Goal: Task Accomplishment & Management: Manage account settings

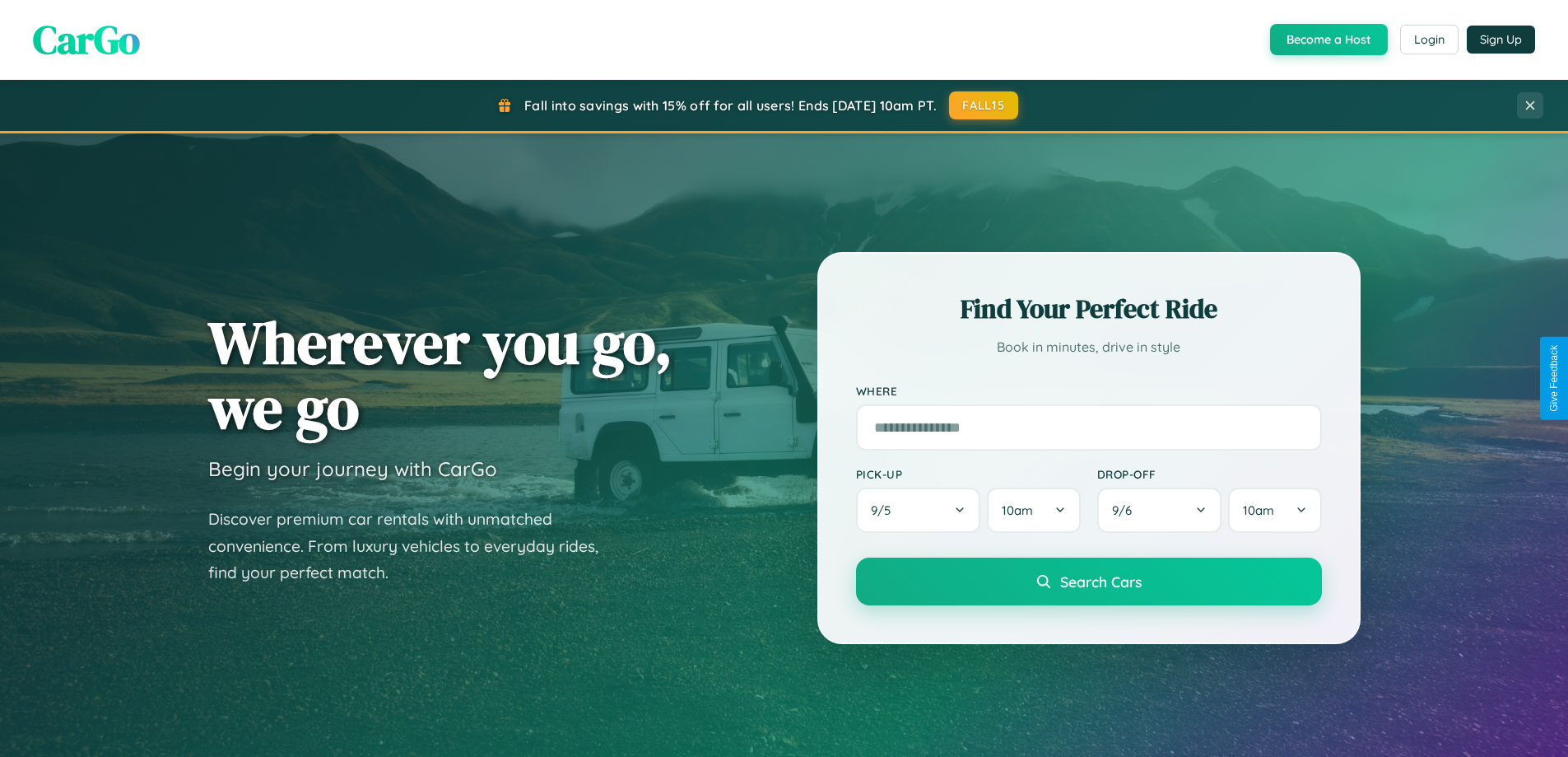
scroll to position [1133, 0]
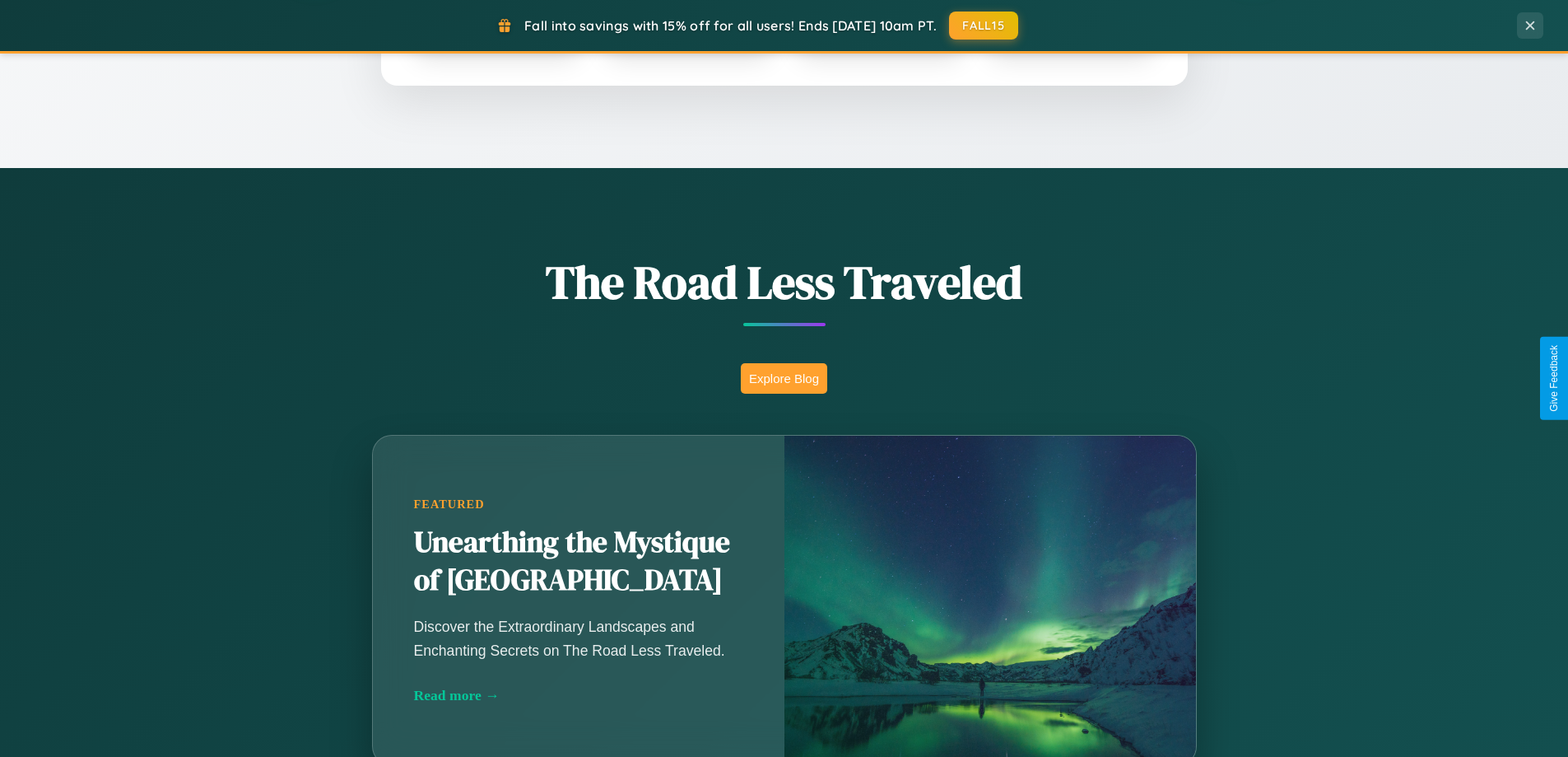
click at [783, 378] on button "Explore Blog" at bounding box center [784, 378] width 87 height 30
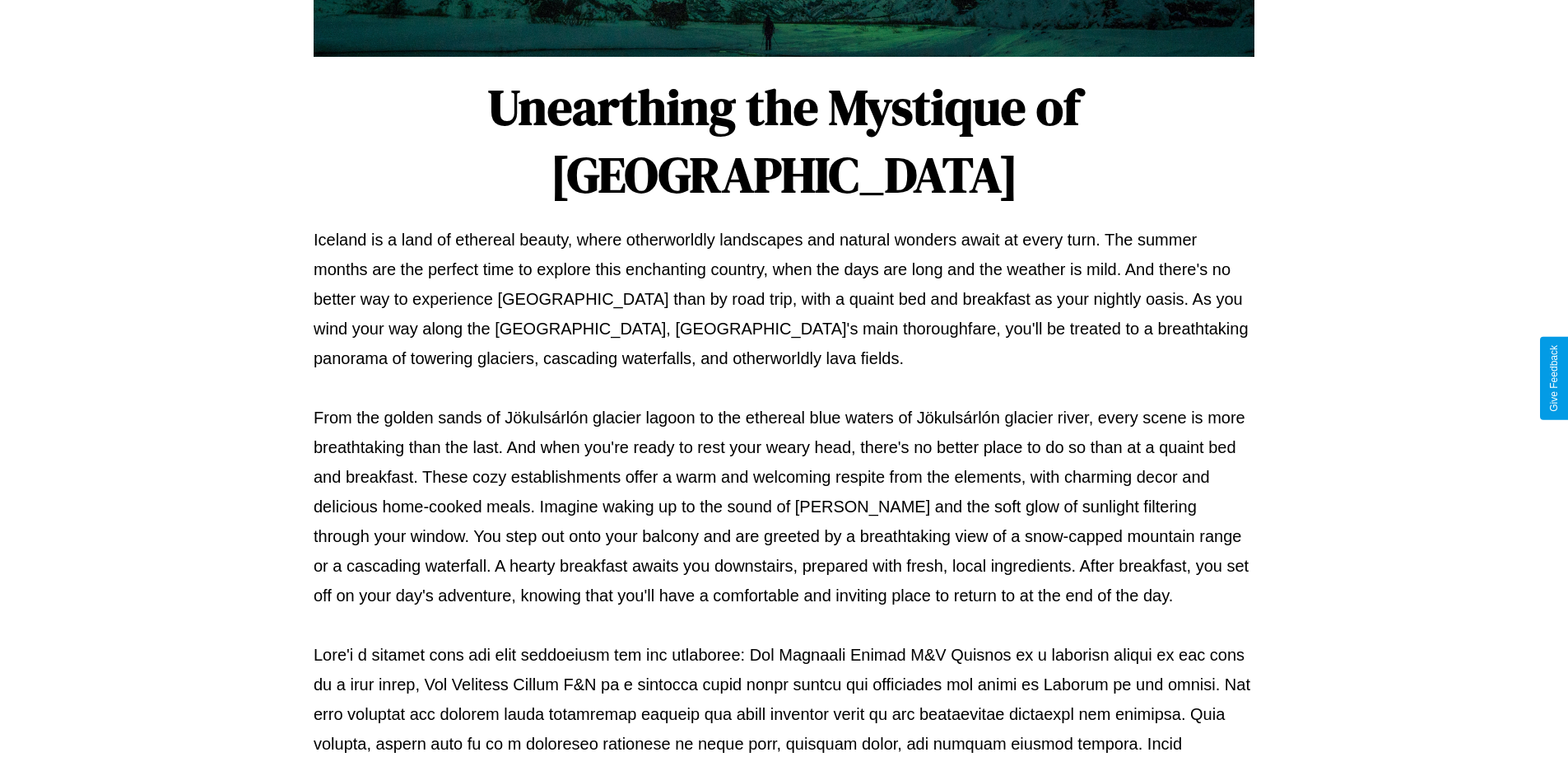
scroll to position [533, 0]
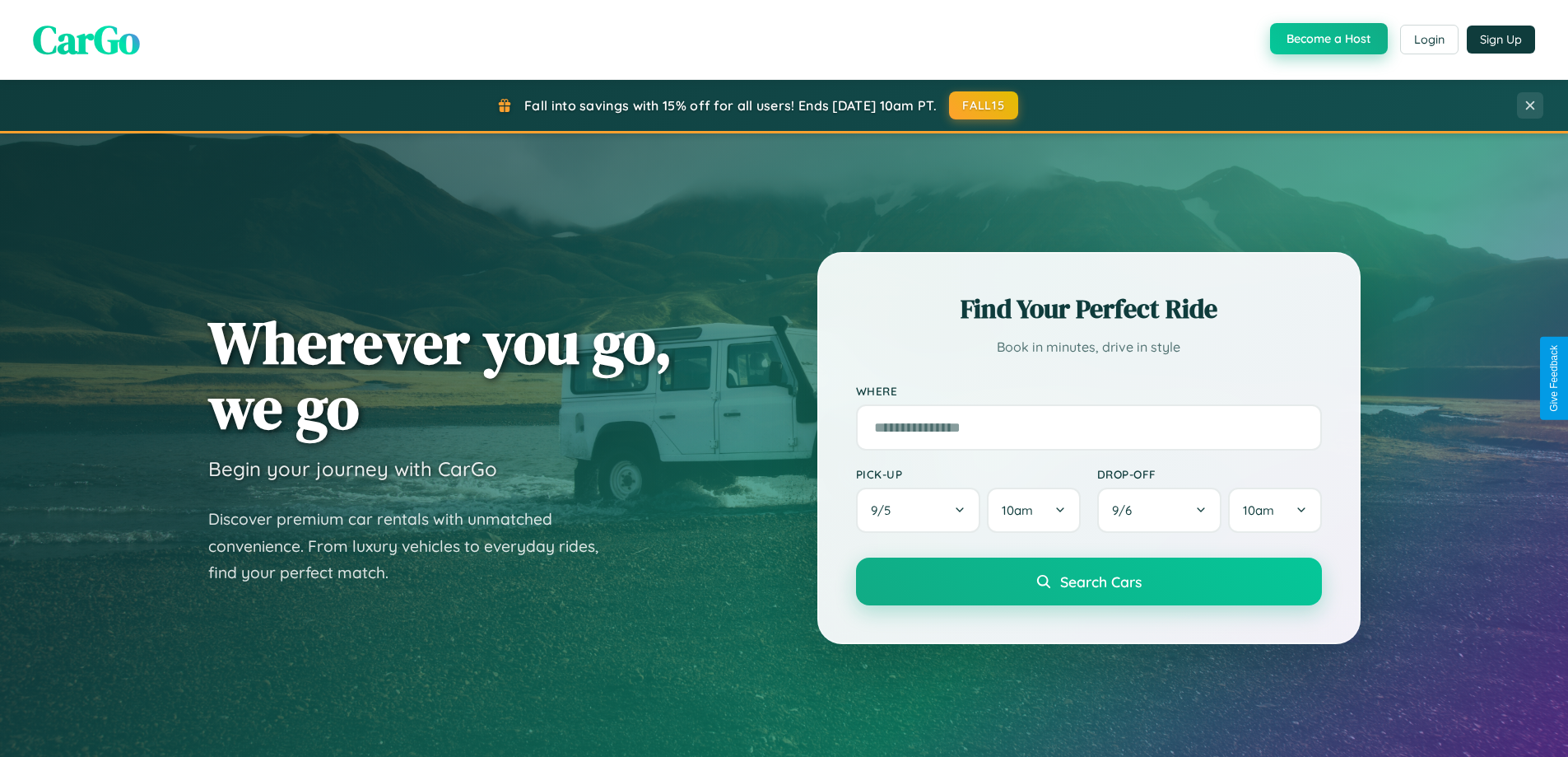
click at [1326, 40] on button "Become a Host" at bounding box center [1328, 38] width 118 height 31
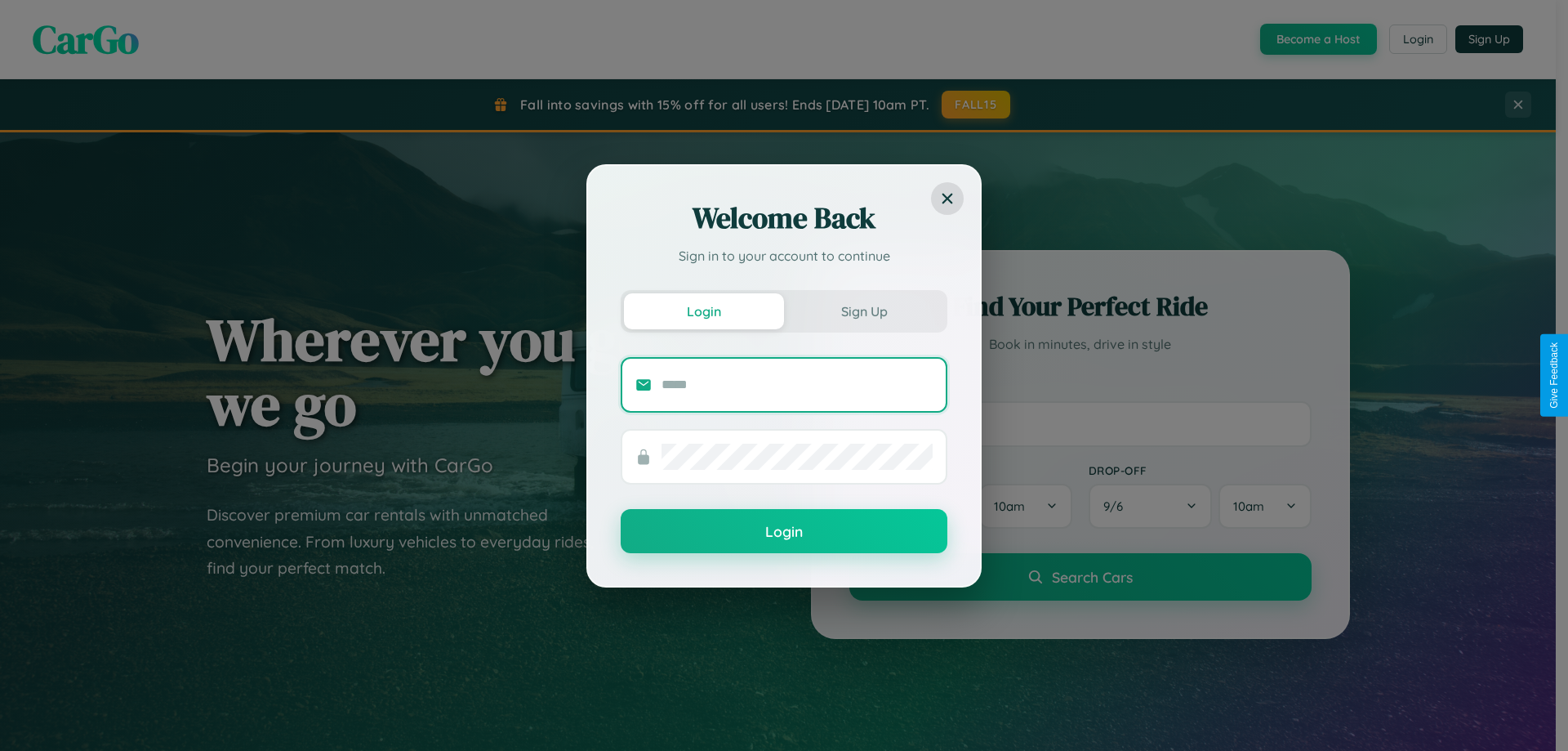
click at [797, 384] on input "text" at bounding box center [796, 385] width 271 height 26
type input "**********"
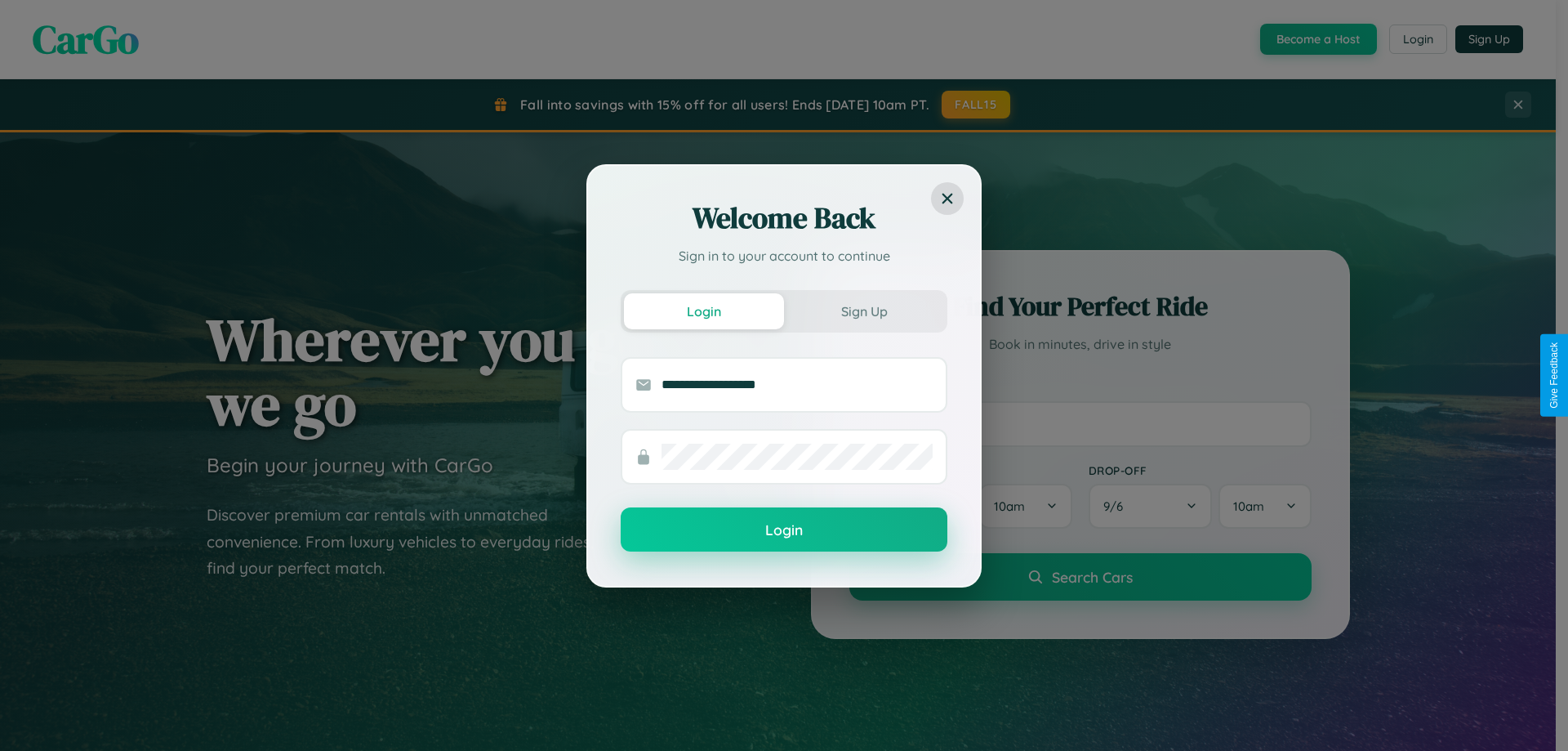
click at [784, 530] on button "Login" at bounding box center [784, 529] width 327 height 44
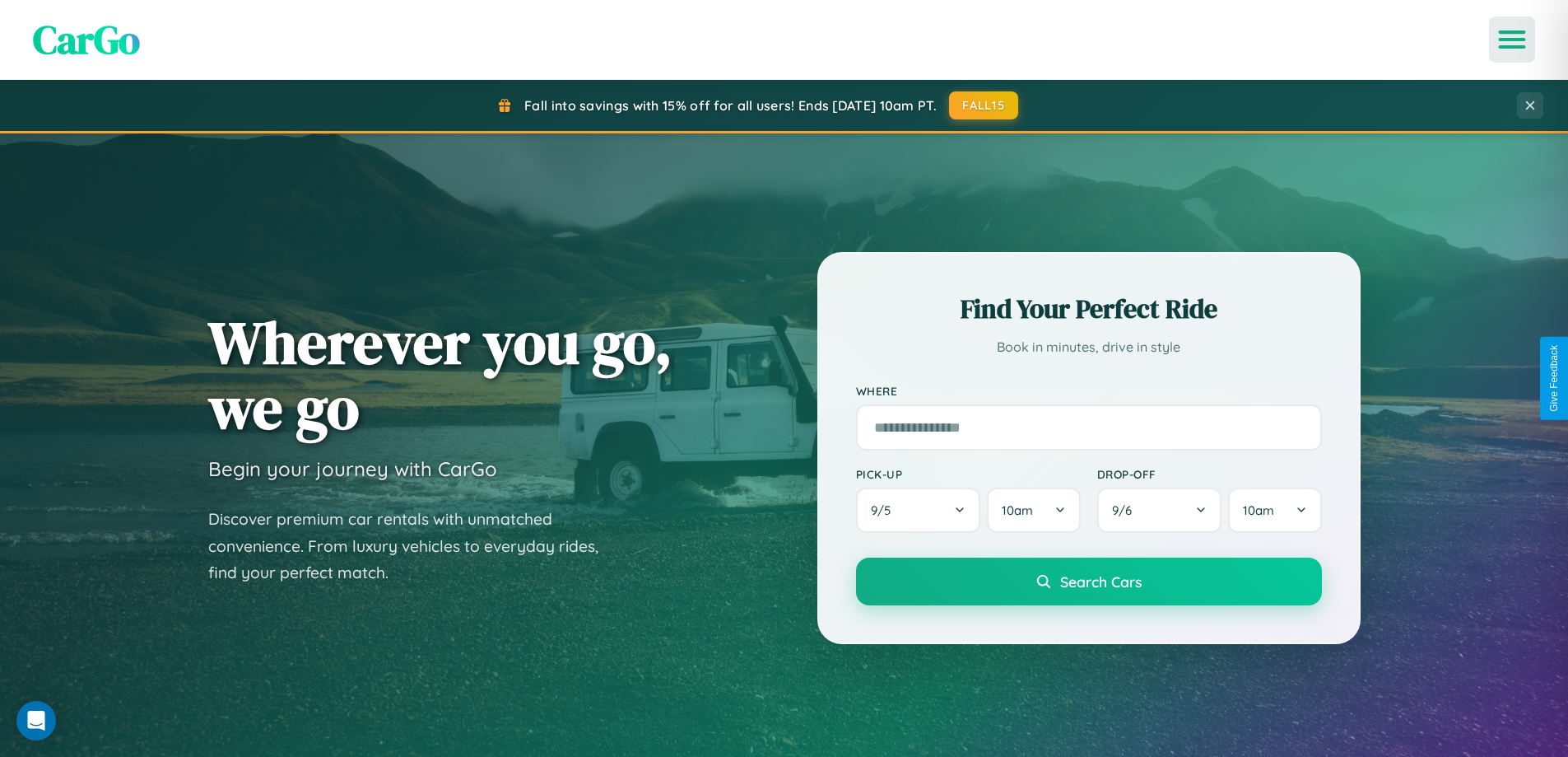
click at [1511, 40] on icon "Open menu" at bounding box center [1511, 39] width 24 height 15
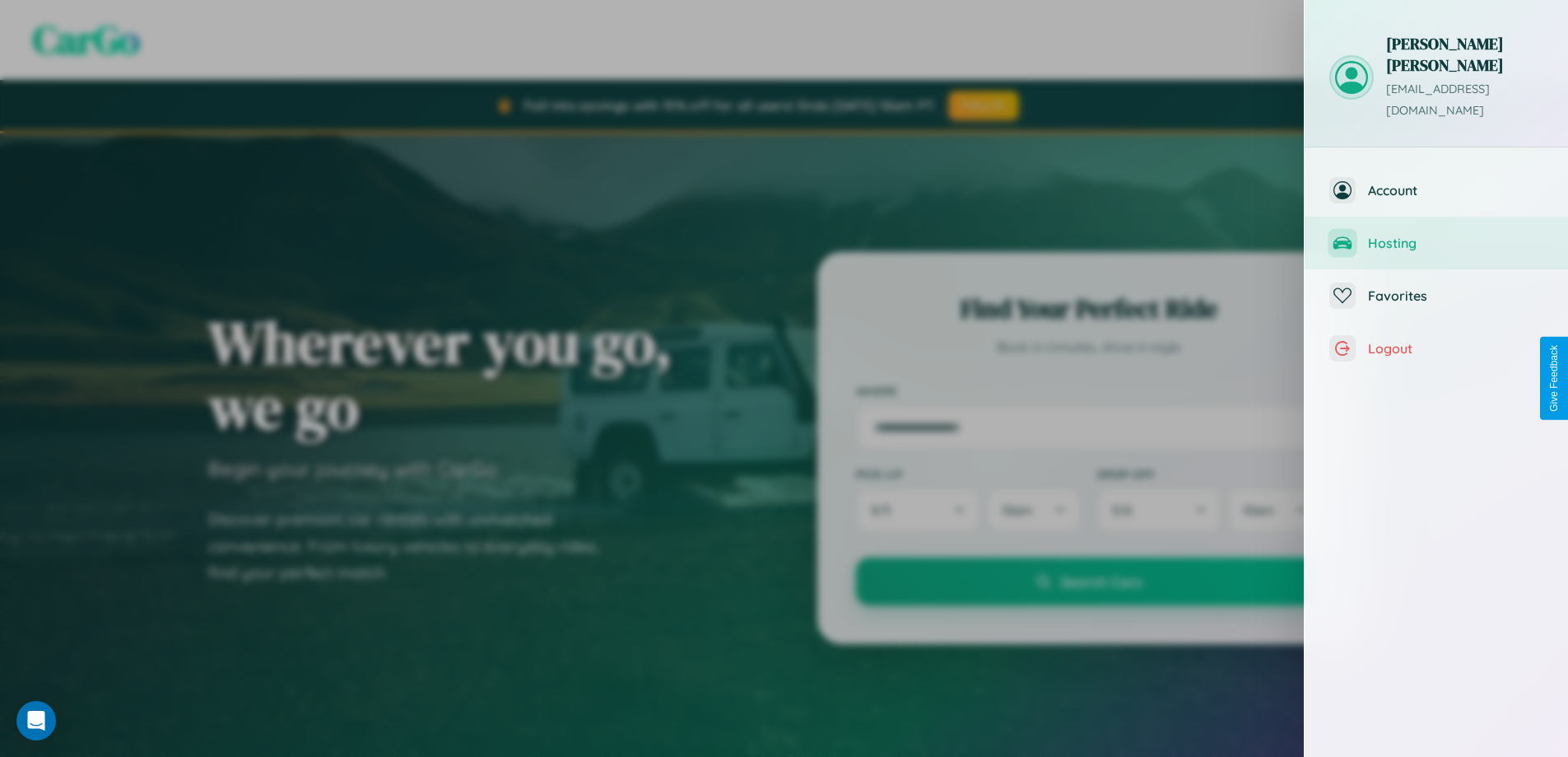
click at [1436, 235] on span "Hosting" at bounding box center [1455, 243] width 175 height 17
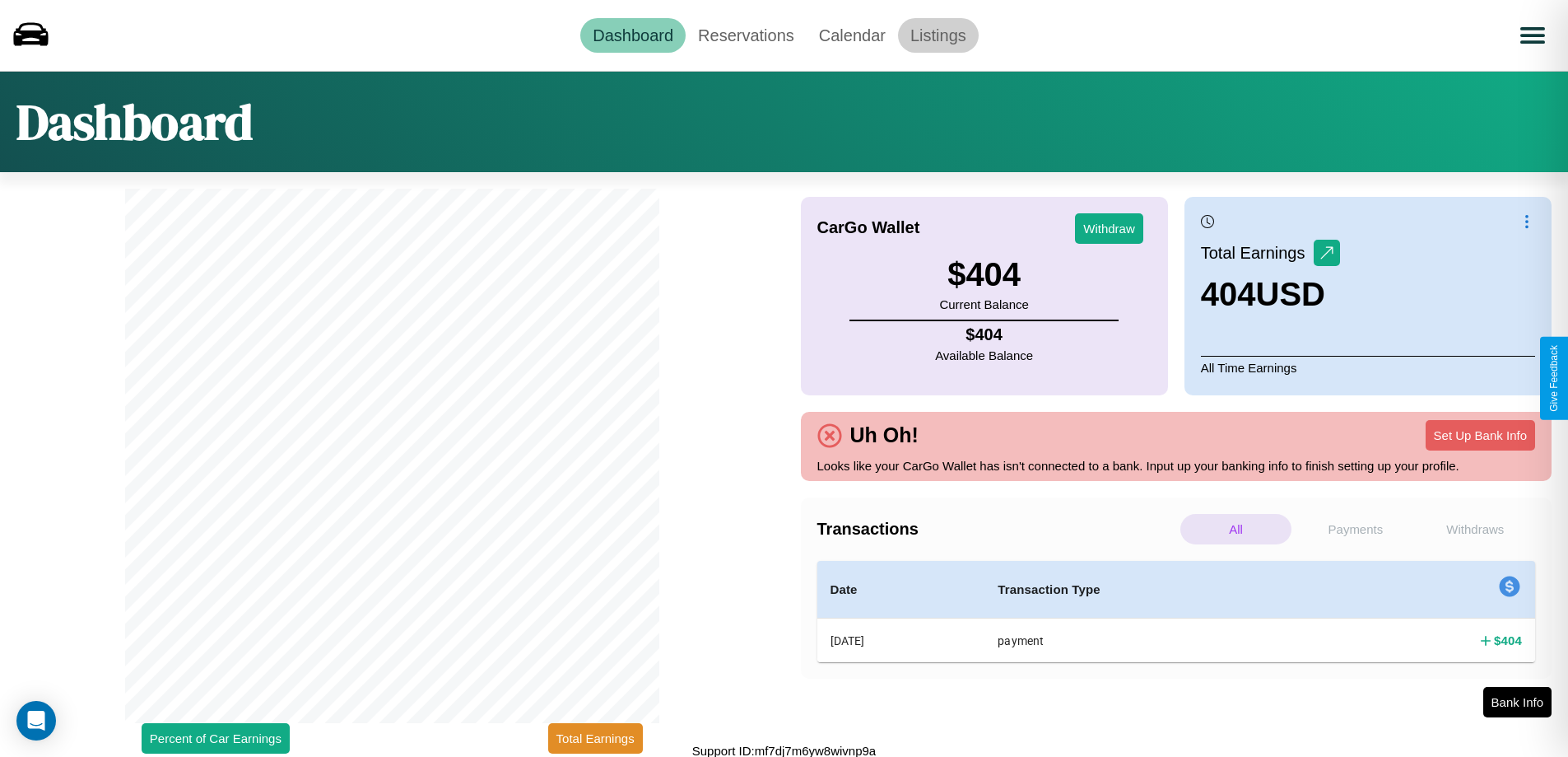
click at [937, 35] on link "Listings" at bounding box center [937, 35] width 81 height 35
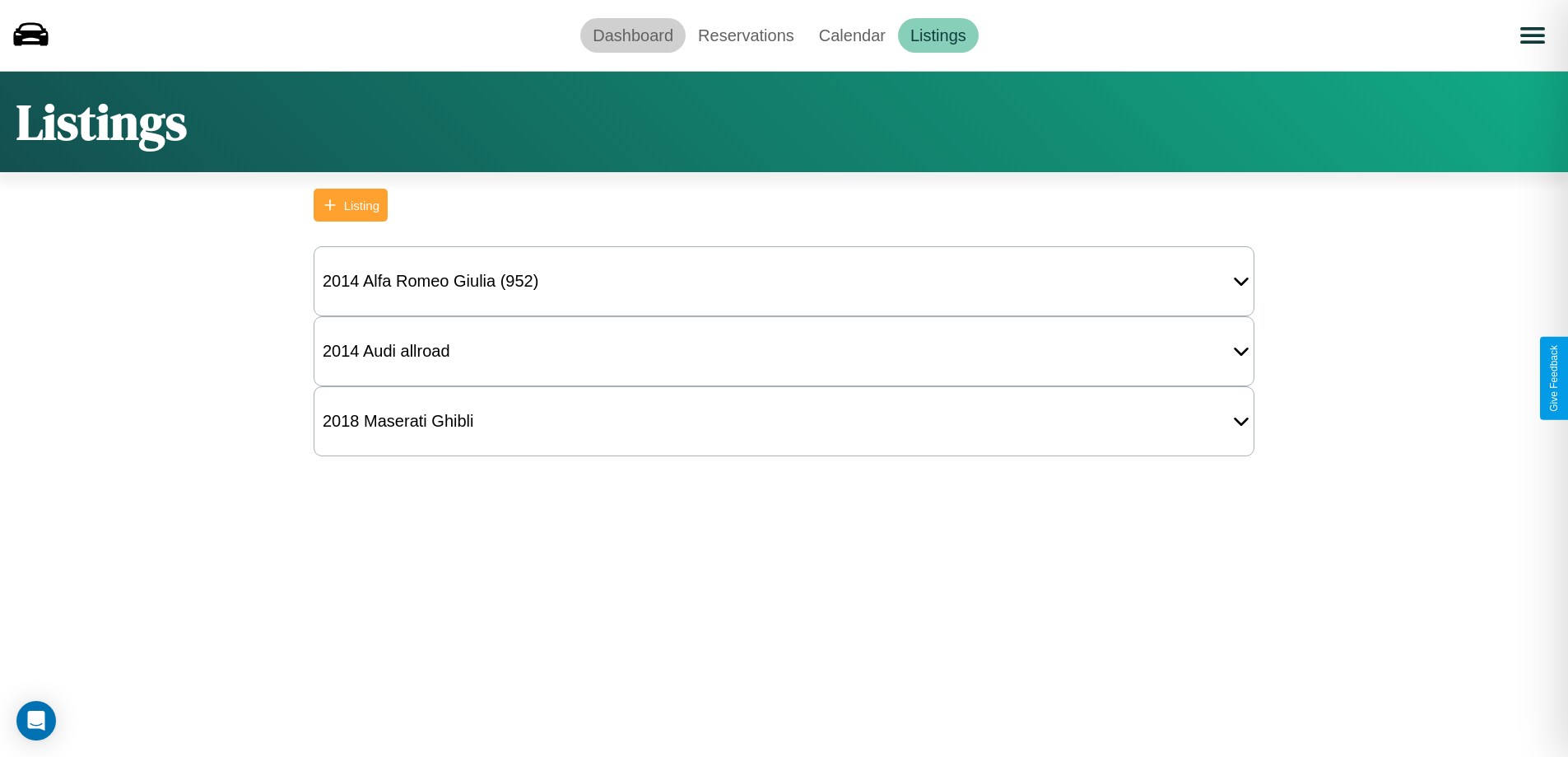
click at [633, 35] on link "Dashboard" at bounding box center [633, 35] width 105 height 35
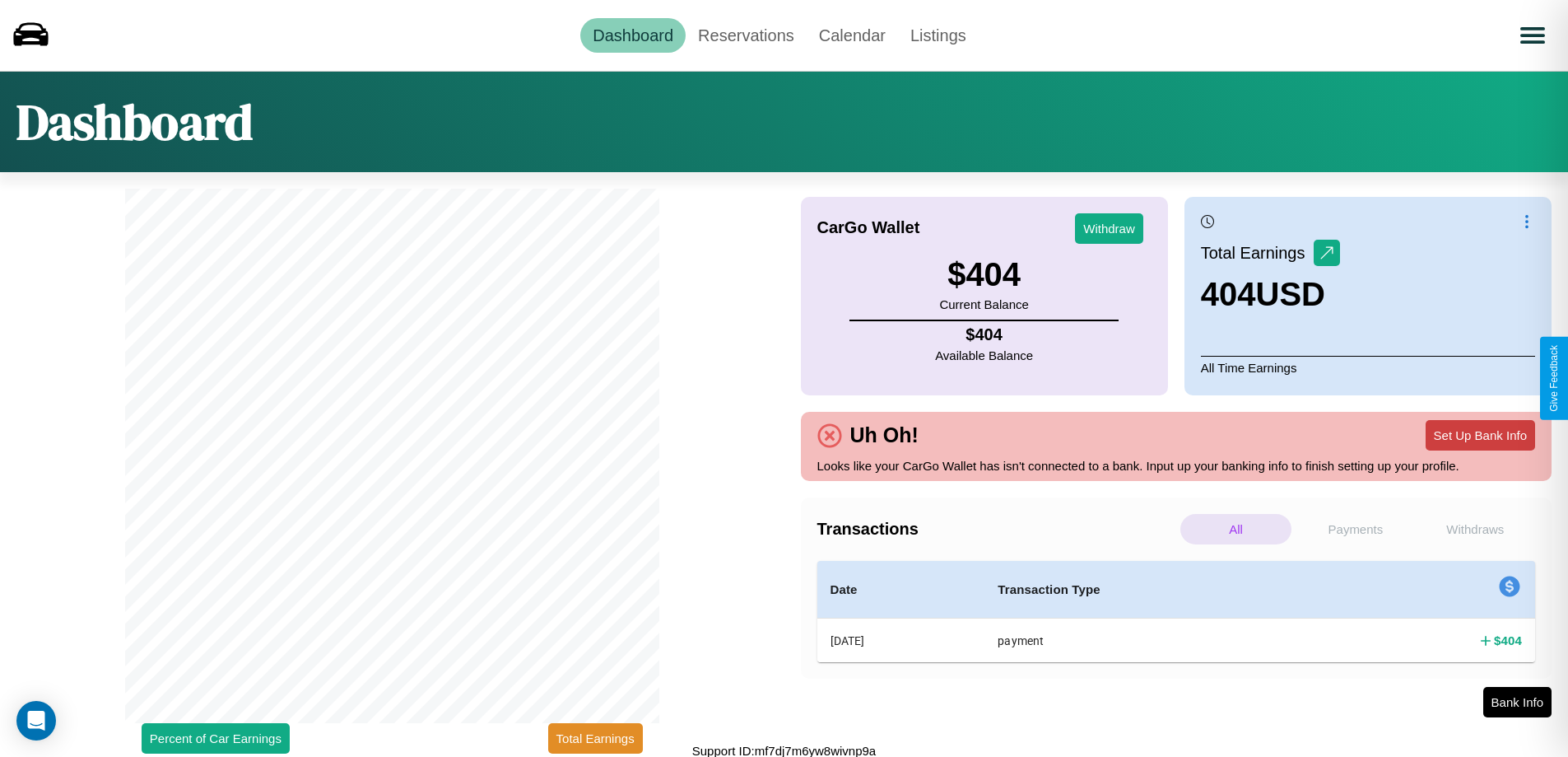
click at [1479, 434] on button "Set Up Bank Info" at bounding box center [1480, 435] width 110 height 30
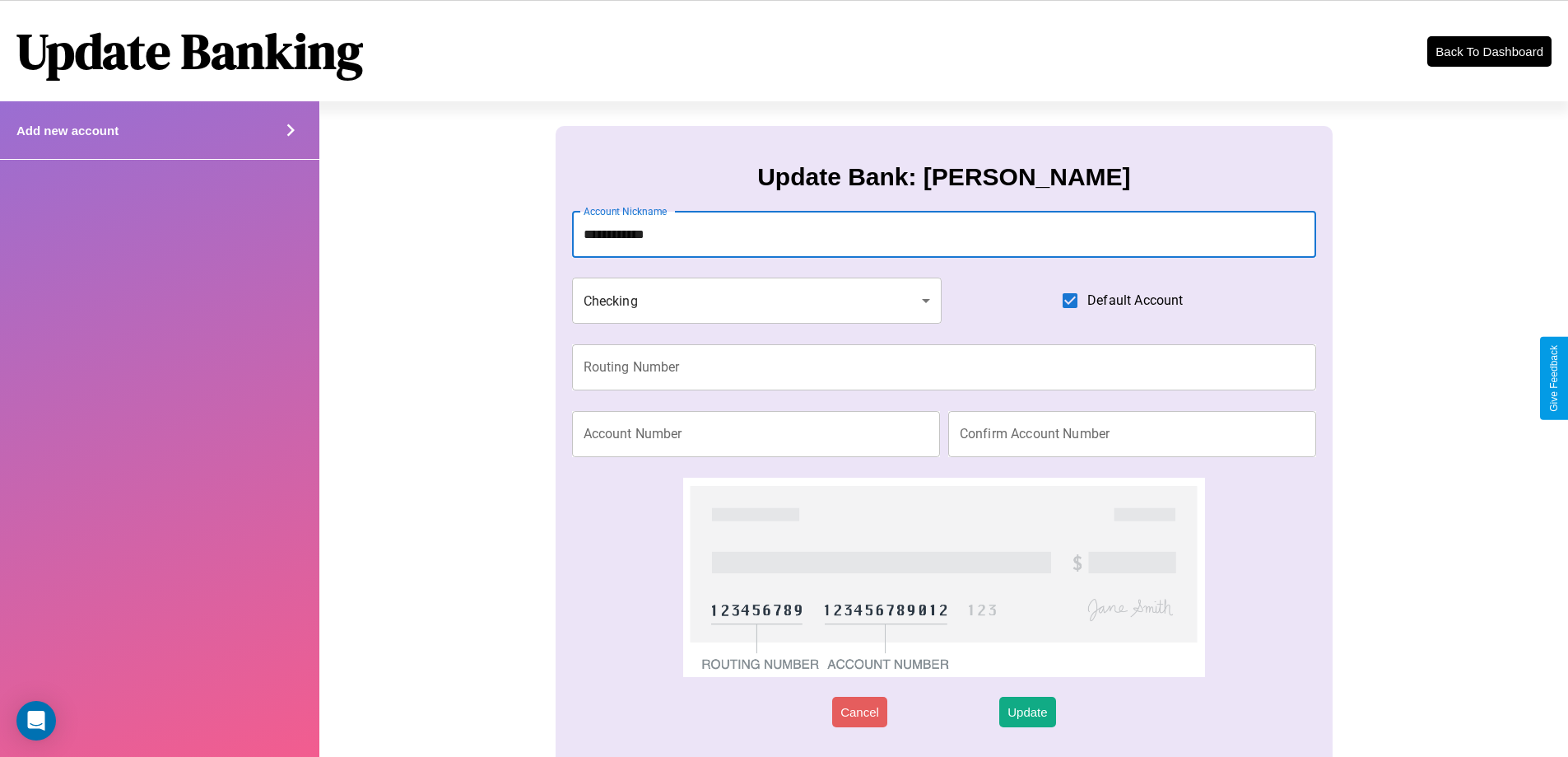
type input "**********"
